Goal: Check status

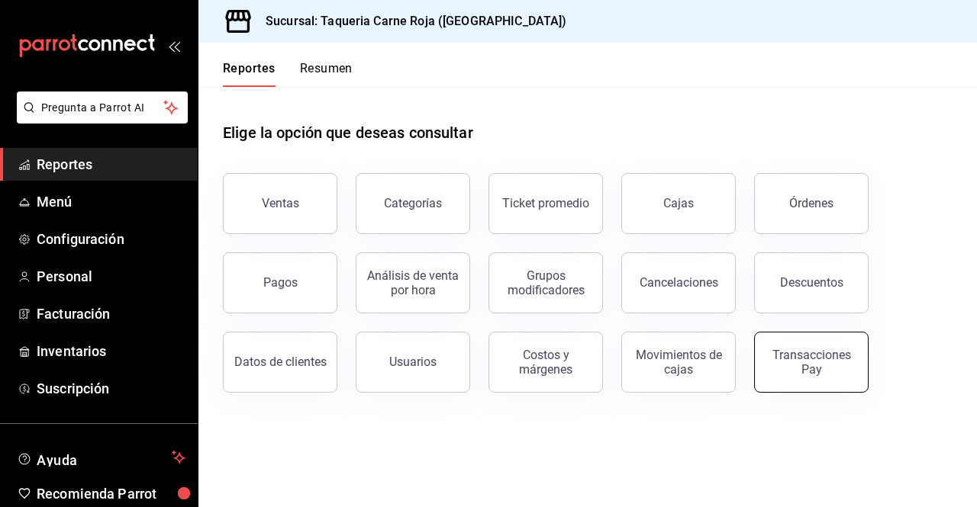
click at [836, 370] on div "Transacciones Pay" at bounding box center [811, 362] width 95 height 29
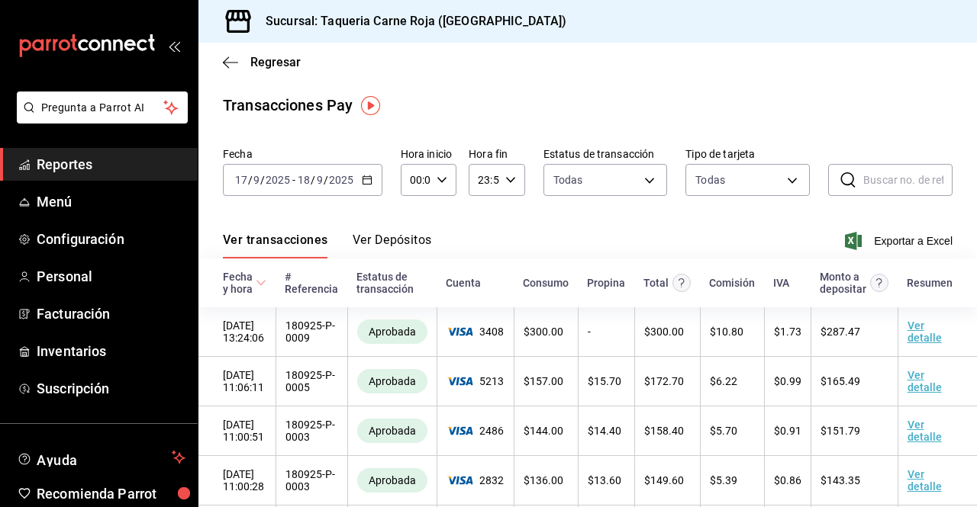
click at [385, 246] on button "Ver Depósitos" at bounding box center [391, 246] width 79 height 26
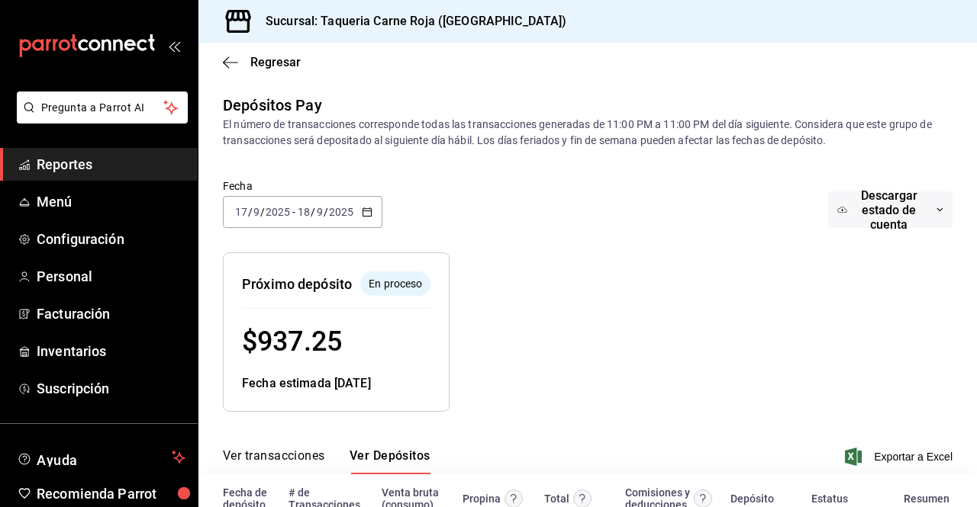
scroll to position [154, 0]
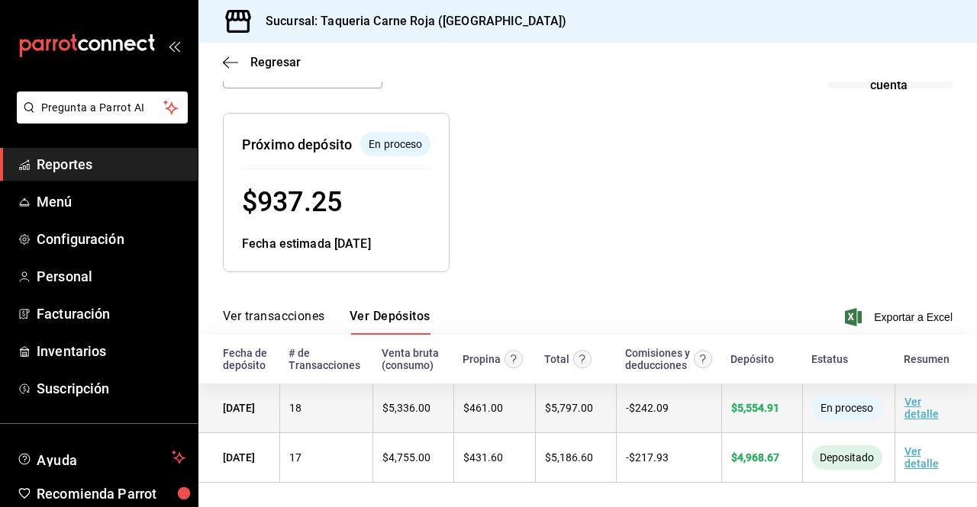
click at [904, 405] on link "Ver detalle" at bounding box center [921, 408] width 34 height 24
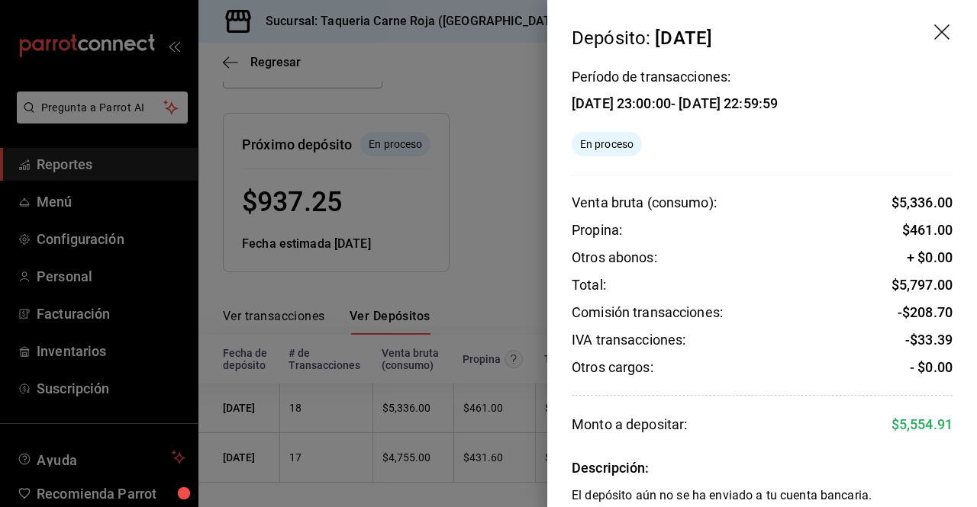
click at [484, 269] on div at bounding box center [488, 253] width 977 height 507
